Goal: Information Seeking & Learning: Learn about a topic

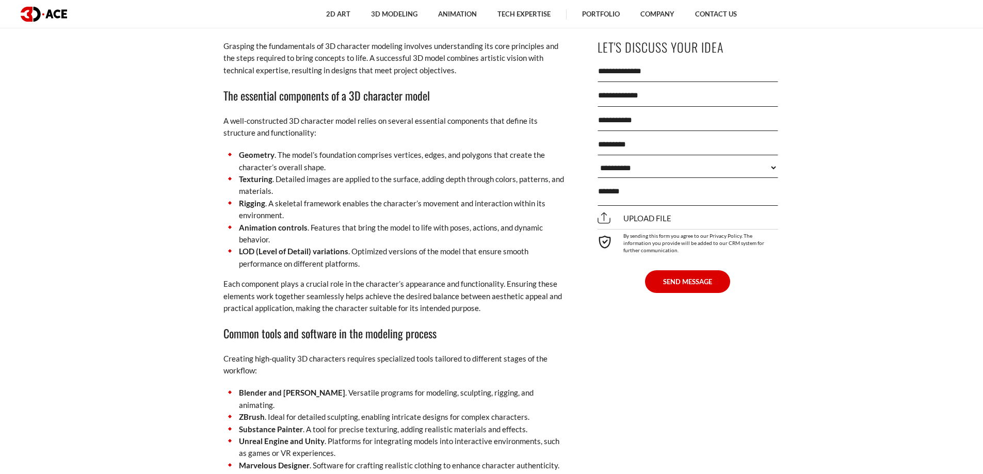
scroll to position [2530, 0]
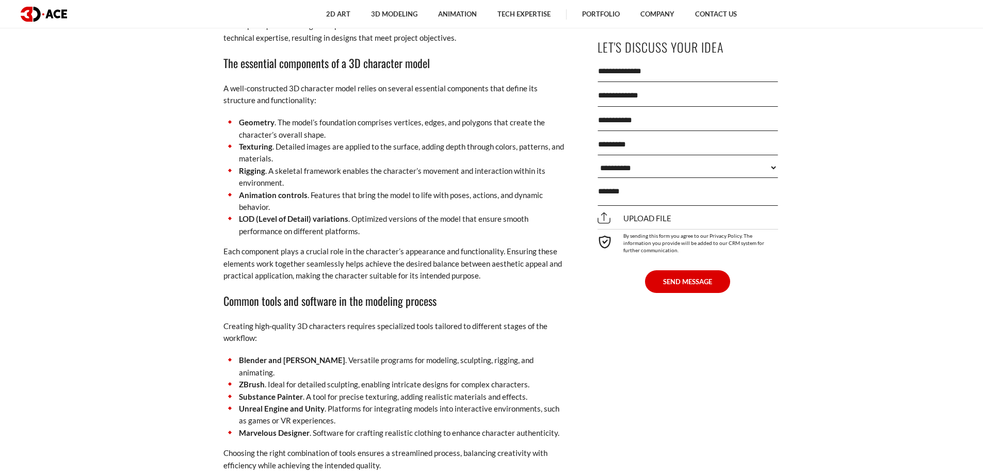
click at [754, 169] on select "**********" at bounding box center [688, 168] width 181 height 21
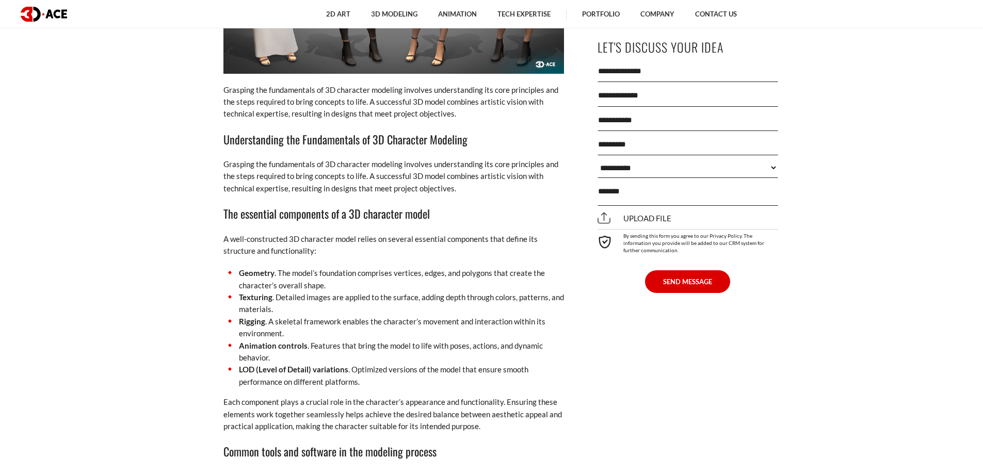
scroll to position [2220, 0]
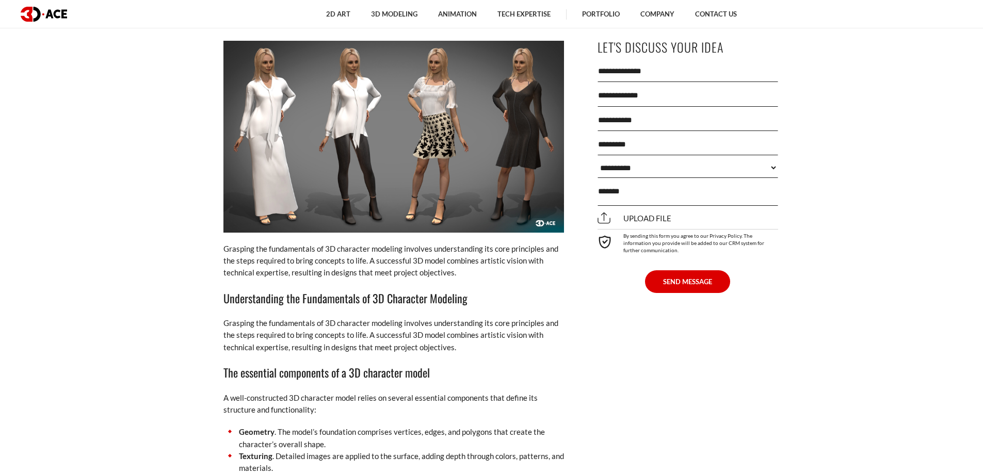
click at [316, 143] on img at bounding box center [394, 137] width 341 height 192
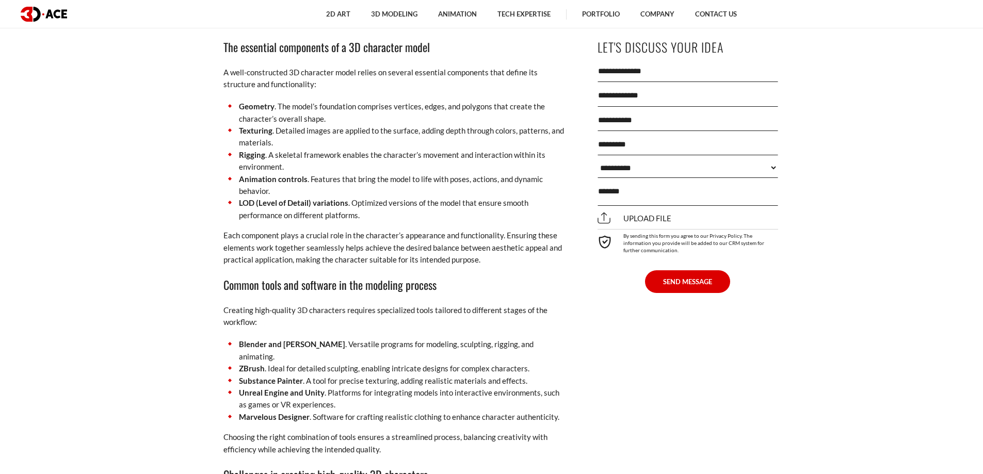
scroll to position [2581, 0]
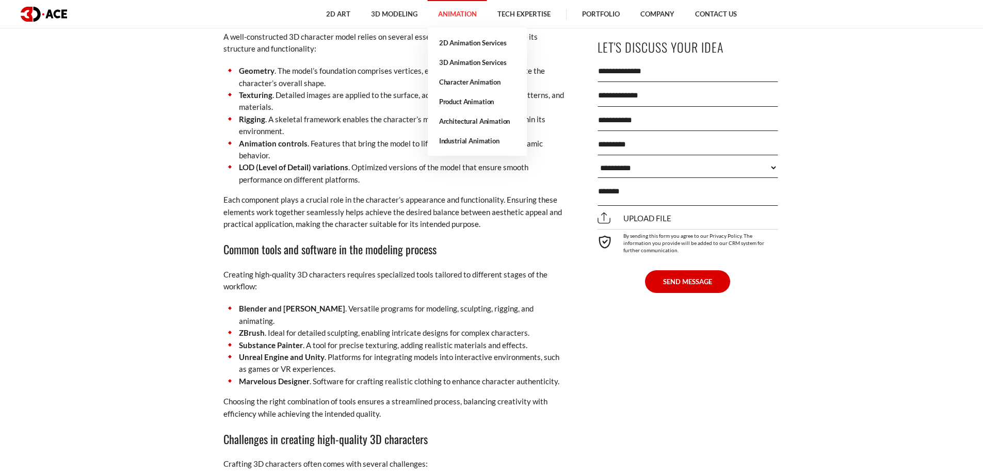
click at [453, 8] on link "Animation" at bounding box center [457, 14] width 59 height 28
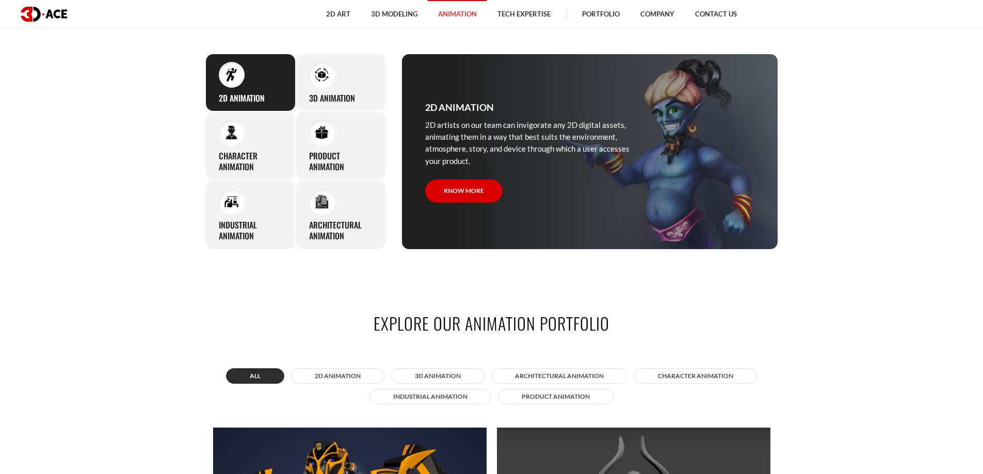
scroll to position [568, 0]
click at [261, 120] on div "Character animation 3D-Ace artists bring characters to life through various ani…" at bounding box center [250, 145] width 90 height 69
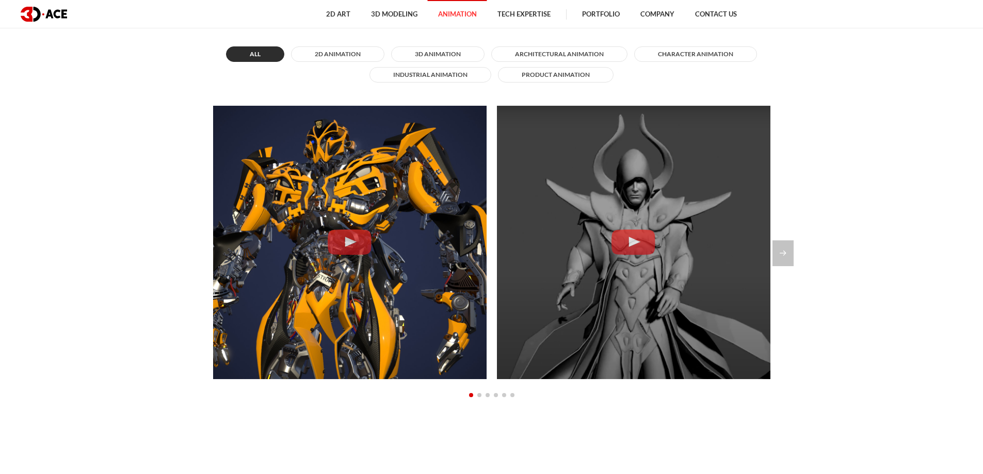
scroll to position [981, 0]
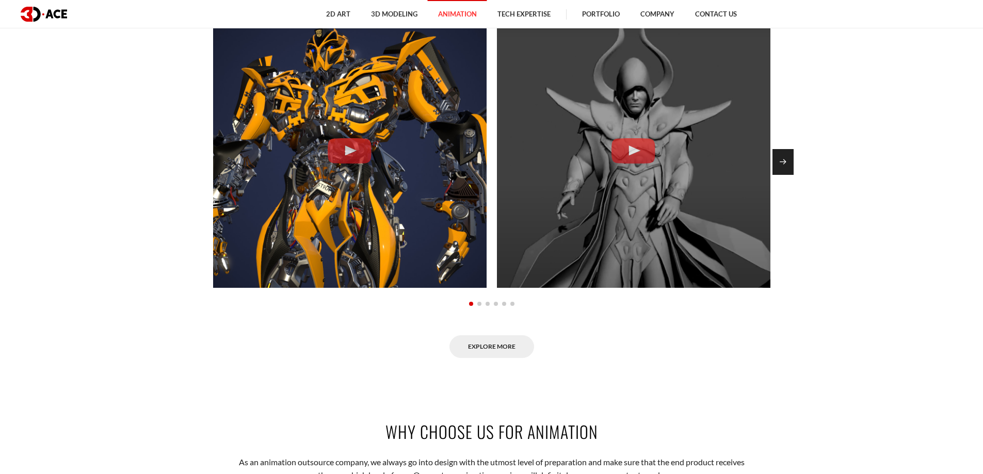
click at [780, 157] on div "Next slide" at bounding box center [783, 162] width 21 height 26
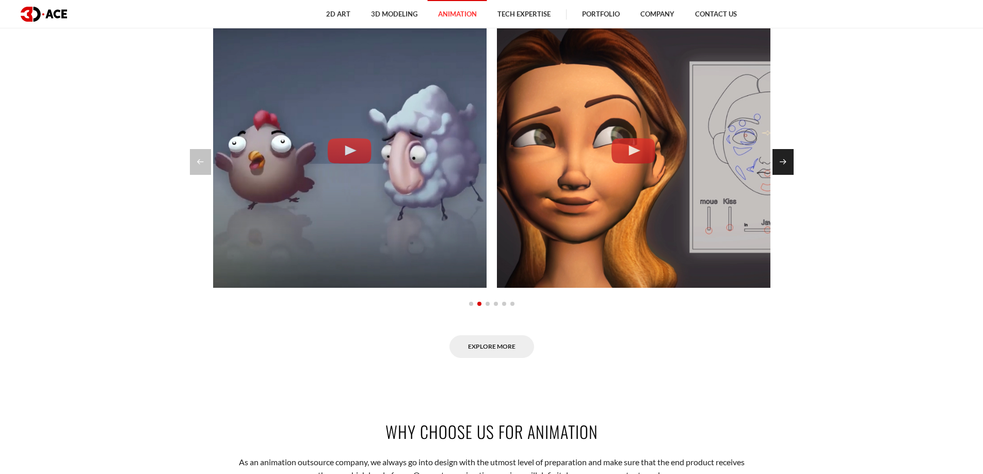
click at [780, 157] on div "Next slide" at bounding box center [783, 162] width 21 height 26
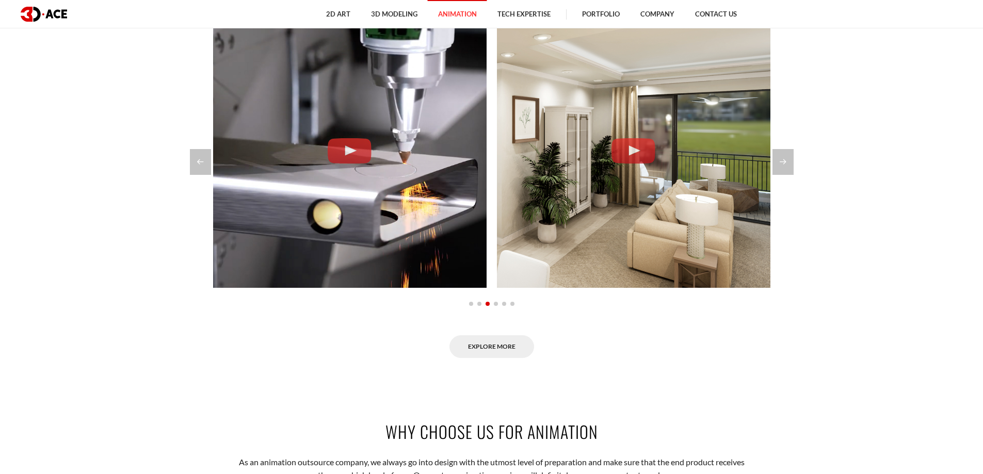
click at [186, 158] on section "Explore our animation portfolio All 2D Animation 3D Animation Architectural ani…" at bounding box center [491, 128] width 983 height 522
click at [188, 160] on section "Explore our animation portfolio All 2D Animation 3D Animation Architectural ani…" at bounding box center [491, 128] width 983 height 522
click at [205, 163] on div "Previous slide" at bounding box center [200, 162] width 21 height 26
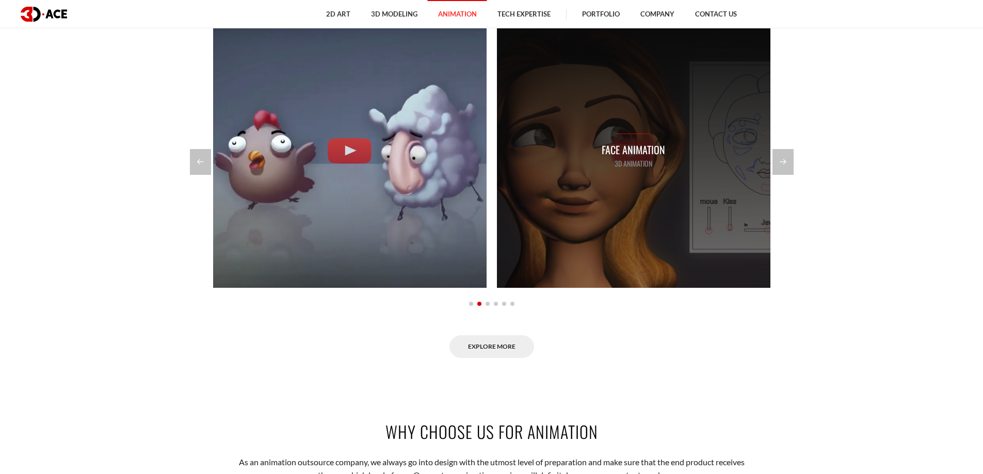
click at [633, 147] on p "Face Animation" at bounding box center [633, 150] width 63 height 16
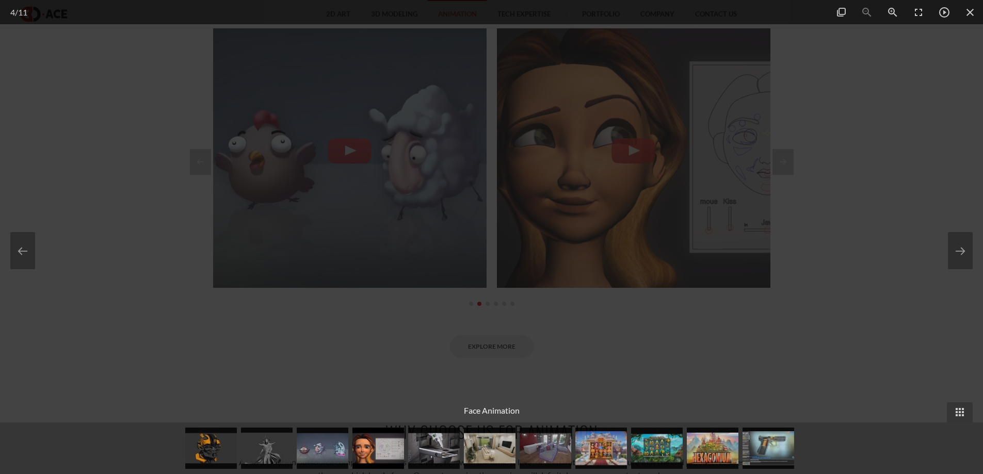
click at [780, 197] on div at bounding box center [491, 237] width 983 height 474
